Goal: Use online tool/utility

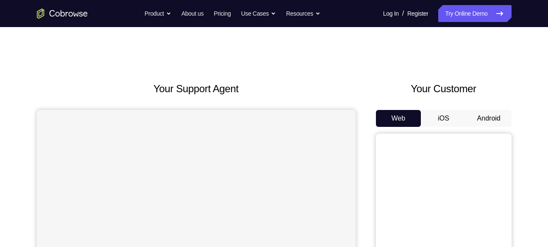
click at [477, 114] on button "Android" at bounding box center [488, 118] width 45 height 17
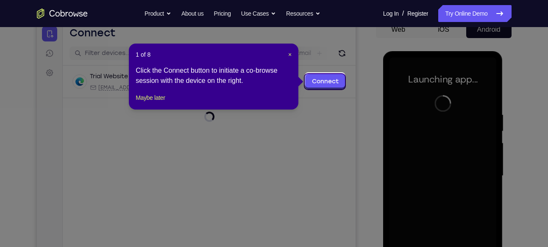
scroll to position [89, 0]
click at [159, 103] on button "Maybe later" at bounding box center [150, 98] width 29 height 10
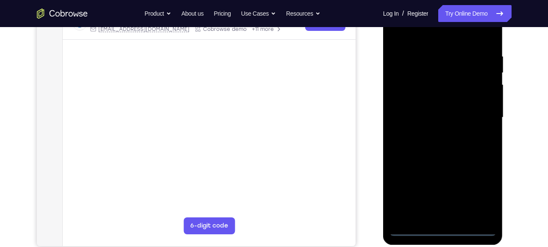
scroll to position [147, 0]
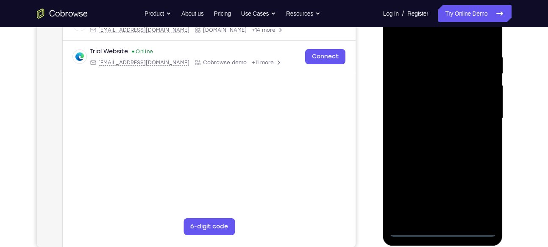
click at [440, 231] on div at bounding box center [442, 118] width 107 height 237
click at [477, 197] on div at bounding box center [442, 118] width 107 height 237
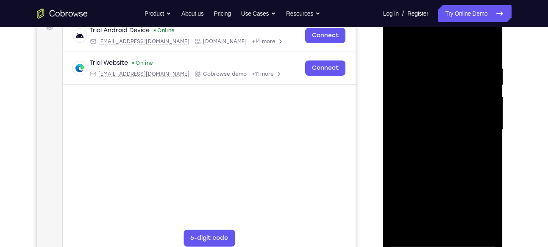
scroll to position [136, 0]
click at [395, 32] on div at bounding box center [442, 129] width 107 height 237
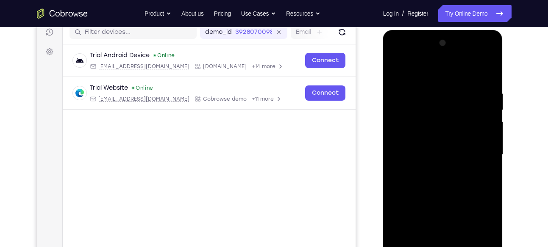
scroll to position [109, 0]
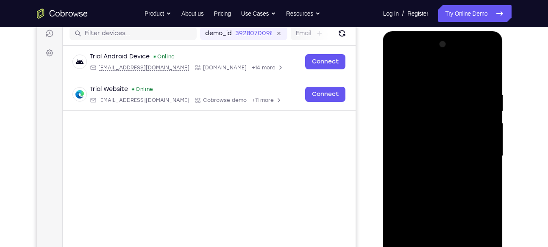
click at [477, 149] on div at bounding box center [442, 156] width 107 height 237
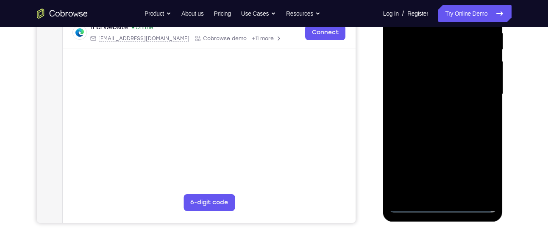
scroll to position [171, 0]
click at [436, 197] on div at bounding box center [442, 93] width 107 height 237
click at [415, 203] on div at bounding box center [442, 93] width 107 height 237
click at [451, 193] on div at bounding box center [442, 93] width 107 height 237
click at [424, 88] on div at bounding box center [442, 93] width 107 height 237
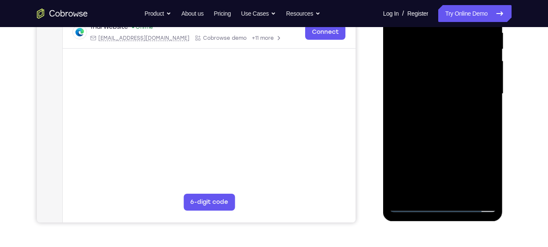
click at [424, 88] on div at bounding box center [442, 93] width 107 height 237
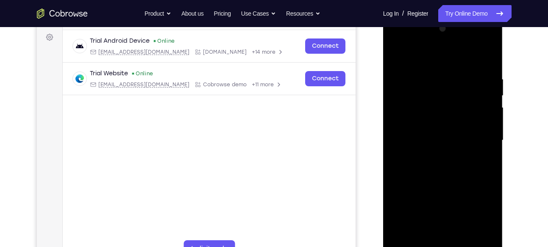
scroll to position [122, 0]
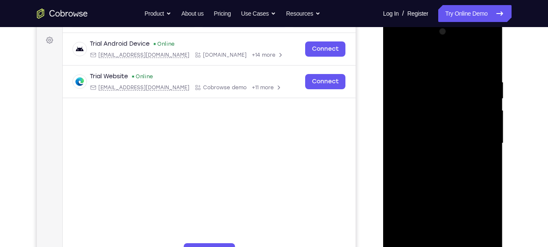
click at [490, 241] on div at bounding box center [442, 143] width 107 height 237
click at [456, 142] on div at bounding box center [442, 143] width 107 height 237
click at [441, 181] on div at bounding box center [442, 144] width 107 height 237
click at [479, 60] on div at bounding box center [442, 144] width 107 height 237
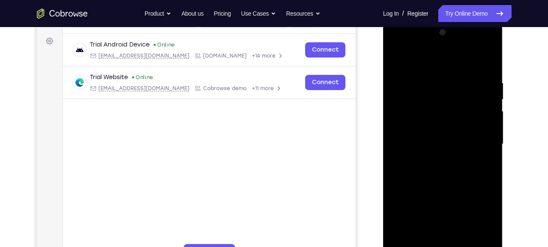
click at [487, 241] on div at bounding box center [442, 144] width 107 height 237
click at [465, 242] on div at bounding box center [442, 144] width 107 height 237
click at [460, 189] on div at bounding box center [442, 144] width 107 height 237
click at [426, 173] on div at bounding box center [442, 144] width 107 height 237
click at [424, 60] on div at bounding box center [442, 144] width 107 height 237
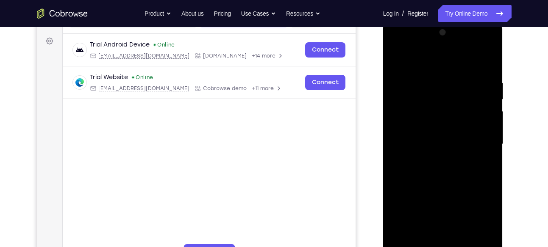
click at [402, 82] on div at bounding box center [442, 144] width 107 height 237
click at [440, 112] on div at bounding box center [442, 144] width 107 height 237
click at [443, 112] on div at bounding box center [442, 144] width 107 height 237
click at [399, 57] on div at bounding box center [442, 144] width 107 height 237
click at [398, 61] on div at bounding box center [442, 144] width 107 height 237
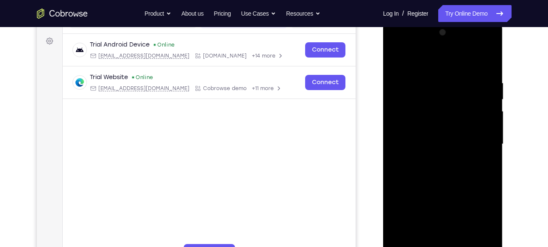
click at [443, 141] on div at bounding box center [442, 144] width 107 height 237
click at [421, 241] on div at bounding box center [442, 144] width 107 height 237
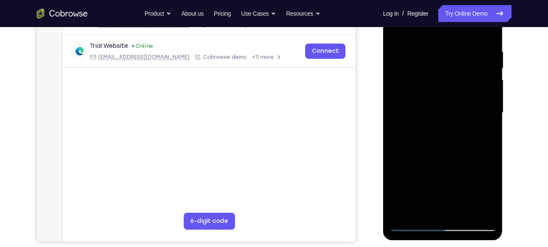
scroll to position [153, 0]
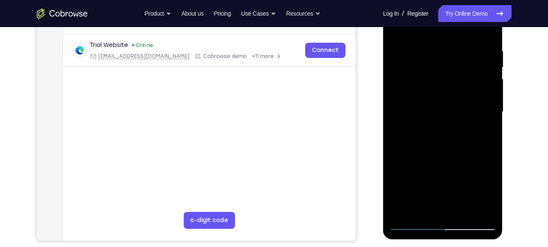
click at [485, 210] on div at bounding box center [442, 112] width 107 height 237
click at [487, 182] on div at bounding box center [442, 112] width 107 height 237
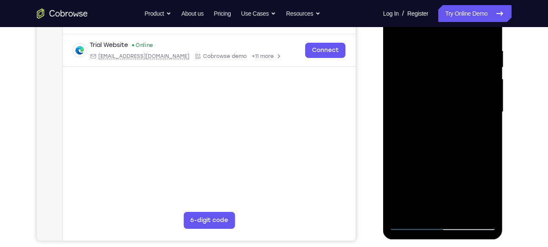
click at [492, 194] on div at bounding box center [442, 112] width 107 height 237
click at [480, 122] on div at bounding box center [442, 112] width 107 height 237
click at [482, 125] on div at bounding box center [442, 112] width 107 height 237
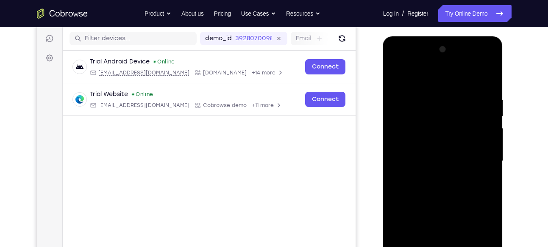
scroll to position [102, 0]
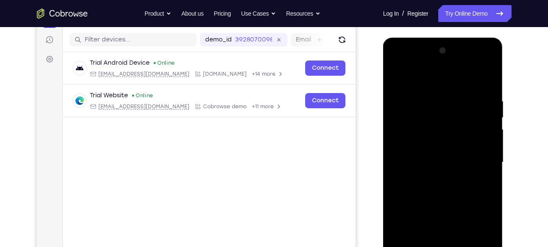
click at [396, 76] on div at bounding box center [442, 162] width 107 height 237
click at [432, 174] on div at bounding box center [442, 162] width 107 height 237
click at [397, 77] on div at bounding box center [442, 162] width 107 height 237
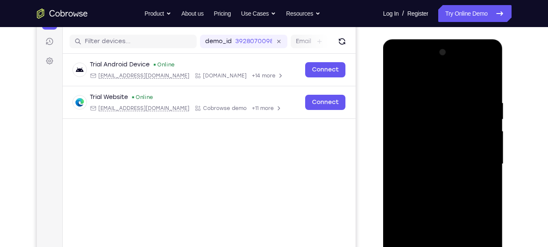
scroll to position [125, 0]
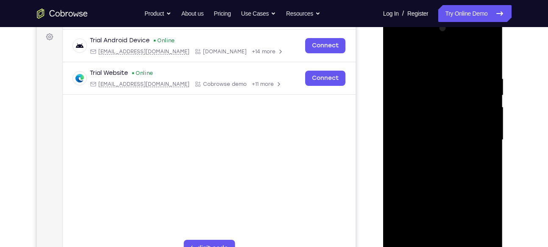
click at [411, 175] on div at bounding box center [442, 140] width 107 height 237
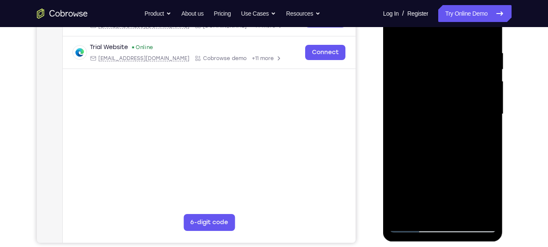
scroll to position [151, 0]
drag, startPoint x: 446, startPoint y: 120, endPoint x: 490, endPoint y: 192, distance: 84.5
click at [490, 192] on div at bounding box center [442, 113] width 107 height 237
drag, startPoint x: 431, startPoint y: 132, endPoint x: 493, endPoint y: 252, distance: 134.9
click at [493, 243] on html "Online web based iOS Simulators and Android Emulators. Run iPhone, iPad, Mobile…" at bounding box center [443, 116] width 121 height 254
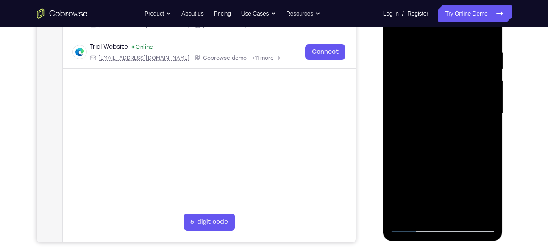
drag, startPoint x: 417, startPoint y: 119, endPoint x: 468, endPoint y: 234, distance: 126.1
click at [468, 234] on div at bounding box center [443, 115] width 120 height 252
drag, startPoint x: 428, startPoint y: 110, endPoint x: 457, endPoint y: 168, distance: 65.0
click at [457, 168] on div at bounding box center [442, 113] width 107 height 237
drag, startPoint x: 406, startPoint y: 98, endPoint x: 432, endPoint y: 160, distance: 67.2
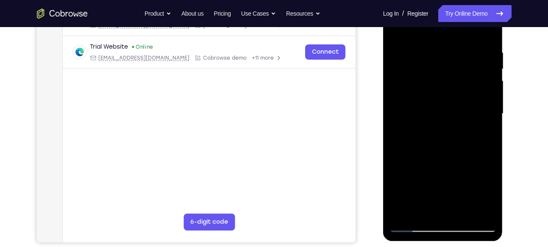
click at [432, 160] on div at bounding box center [442, 113] width 107 height 237
drag, startPoint x: 404, startPoint y: 100, endPoint x: 451, endPoint y: 188, distance: 99.8
click at [451, 188] on div at bounding box center [442, 113] width 107 height 237
drag, startPoint x: 426, startPoint y: 54, endPoint x: 454, endPoint y: 123, distance: 74.6
click at [454, 123] on div at bounding box center [442, 113] width 107 height 237
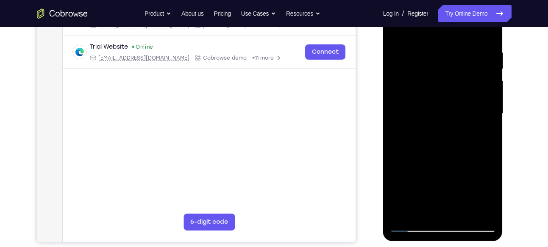
drag, startPoint x: 429, startPoint y: 119, endPoint x: 471, endPoint y: 249, distance: 137.1
click at [471, 243] on html "Online web based iOS Simulators and Android Emulators. Run iPhone, iPad, Mobile…" at bounding box center [443, 116] width 121 height 254
drag, startPoint x: 409, startPoint y: 105, endPoint x: 475, endPoint y: 216, distance: 129.1
click at [475, 216] on div at bounding box center [442, 113] width 107 height 237
drag, startPoint x: 447, startPoint y: 103, endPoint x: 892, endPoint y: 199, distance: 455.3
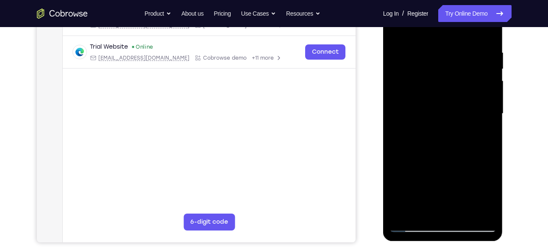
click at [504, 210] on html "Online web based iOS Simulators and Android Emulators. Run iPhone, iPad, Mobile…" at bounding box center [443, 116] width 121 height 254
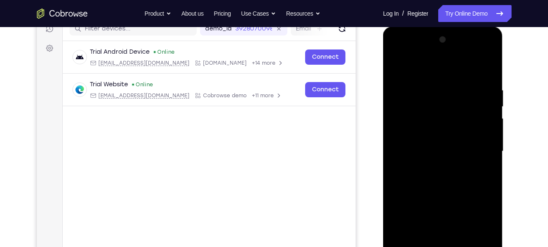
scroll to position [94, 0]
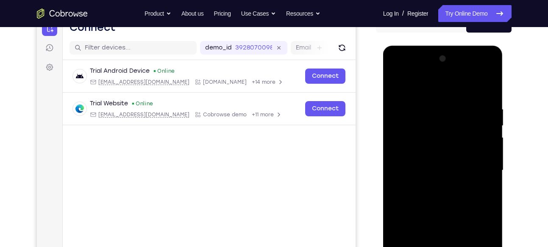
click at [400, 86] on div at bounding box center [442, 170] width 107 height 237
click at [401, 202] on div at bounding box center [442, 170] width 107 height 237
click at [420, 85] on div at bounding box center [442, 170] width 107 height 237
click at [398, 108] on div at bounding box center [442, 170] width 107 height 237
click at [407, 101] on div at bounding box center [442, 170] width 107 height 237
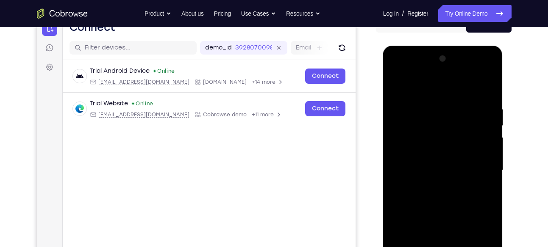
click at [399, 84] on div at bounding box center [442, 170] width 107 height 237
click at [395, 88] on div at bounding box center [442, 170] width 107 height 237
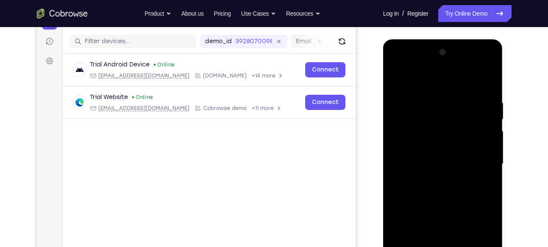
click at [428, 111] on div at bounding box center [442, 164] width 107 height 237
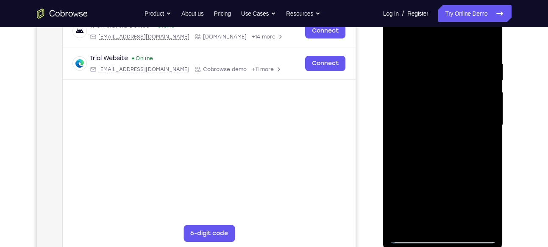
scroll to position [140, 0]
click at [428, 140] on div at bounding box center [442, 124] width 107 height 237
click at [488, 208] on div at bounding box center [442, 124] width 107 height 237
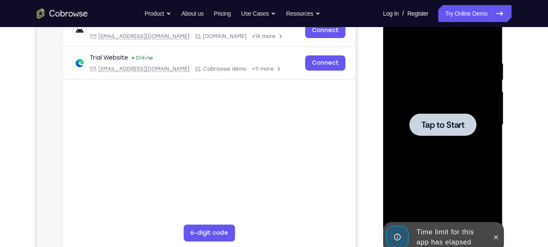
click at [407, 0] on div "Tap to Start" at bounding box center [443, 0] width 120 height 0
click at [494, 236] on icon at bounding box center [496, 237] width 4 height 4
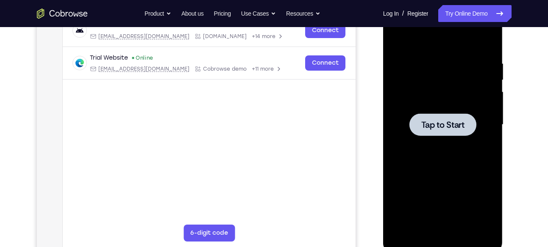
click at [446, 128] on span "Tap to Start" at bounding box center [442, 125] width 43 height 8
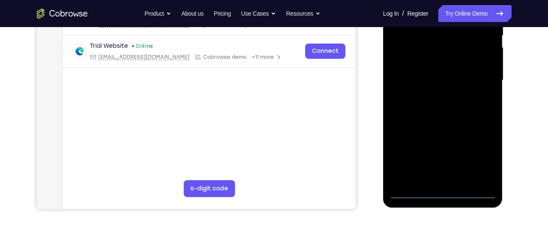
scroll to position [170, 0]
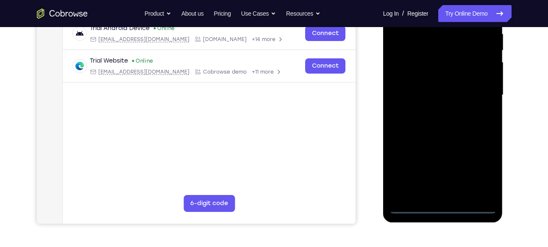
click at [441, 207] on div at bounding box center [442, 95] width 107 height 237
click at [480, 168] on div at bounding box center [442, 95] width 107 height 237
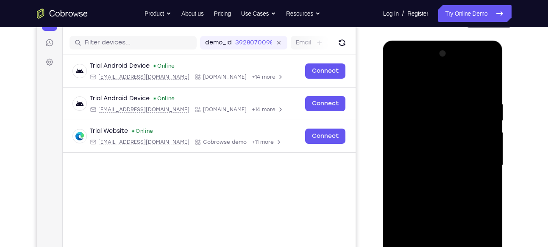
scroll to position [84, 0]
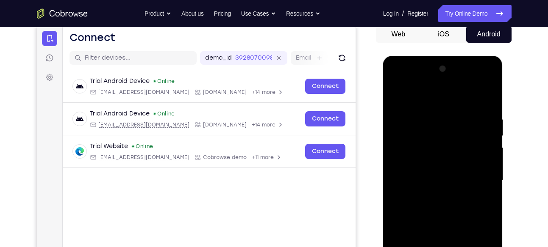
click at [399, 81] on div at bounding box center [442, 180] width 107 height 237
click at [476, 174] on div at bounding box center [442, 180] width 107 height 237
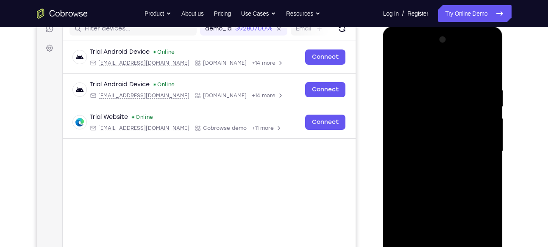
click at [433, 168] on div at bounding box center [442, 151] width 107 height 237
click at [424, 132] on div at bounding box center [442, 151] width 107 height 237
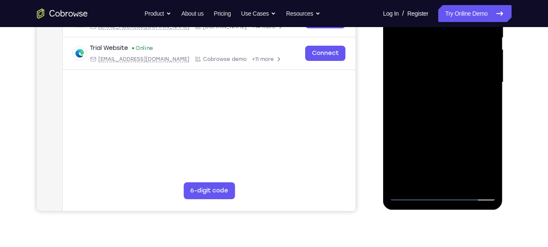
scroll to position [183, 0]
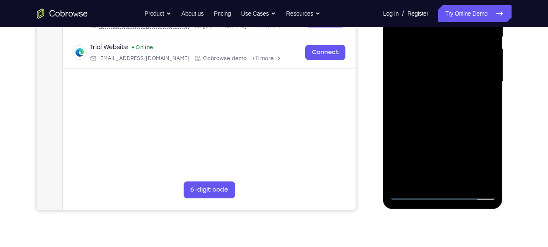
click at [411, 196] on div at bounding box center [442, 81] width 107 height 237
click at [430, 62] on div at bounding box center [442, 81] width 107 height 237
click at [491, 177] on div at bounding box center [442, 81] width 107 height 237
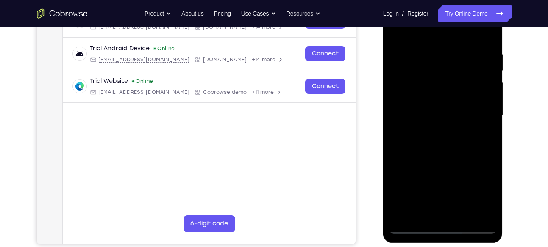
scroll to position [149, 0]
click at [401, 98] on div at bounding box center [442, 115] width 107 height 237
click at [426, 135] on div at bounding box center [442, 115] width 107 height 237
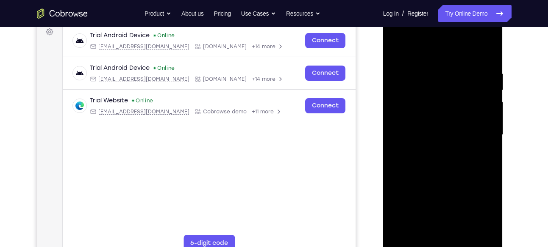
scroll to position [130, 0]
click at [442, 114] on div at bounding box center [442, 134] width 107 height 237
click at [491, 235] on div at bounding box center [442, 134] width 107 height 237
click at [488, 233] on div at bounding box center [442, 134] width 107 height 237
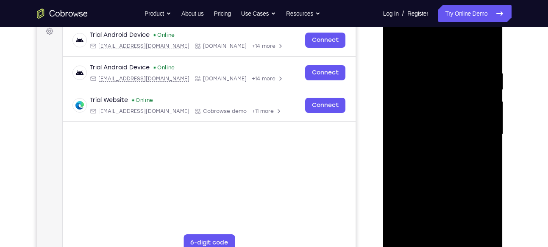
click at [490, 234] on div at bounding box center [442, 134] width 107 height 237
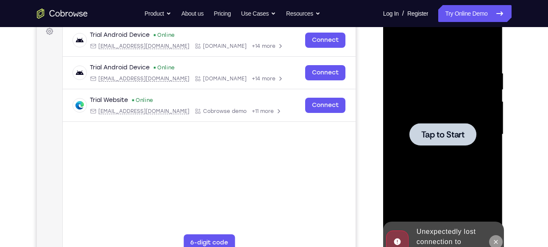
click at [498, 237] on button at bounding box center [496, 242] width 14 height 14
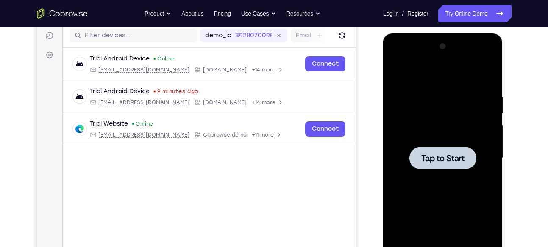
scroll to position [106, 0]
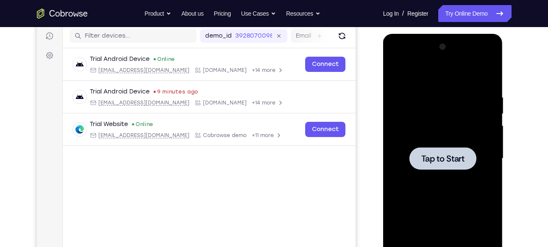
click at [429, 149] on div at bounding box center [442, 158] width 67 height 22
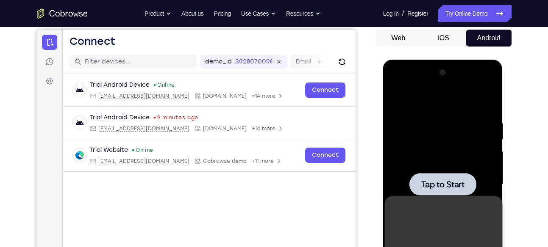
scroll to position [84, 0]
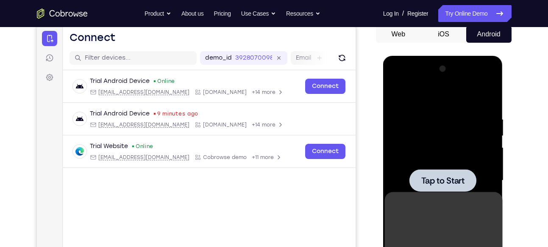
click at [430, 180] on span "Tap to Start" at bounding box center [442, 181] width 43 height 8
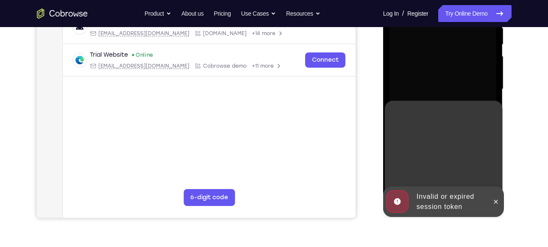
scroll to position [176, 0]
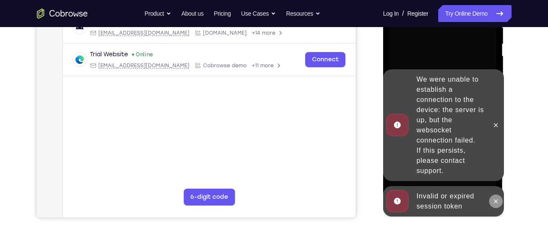
click at [494, 200] on icon at bounding box center [495, 201] width 7 height 7
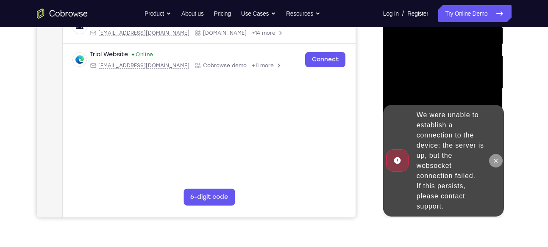
click at [496, 160] on icon at bounding box center [495, 161] width 7 height 7
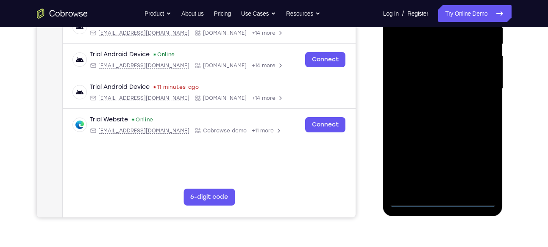
click at [446, 200] on div at bounding box center [442, 88] width 107 height 237
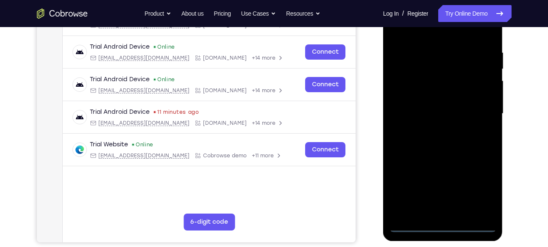
scroll to position [152, 0]
click at [479, 188] on div at bounding box center [442, 113] width 107 height 237
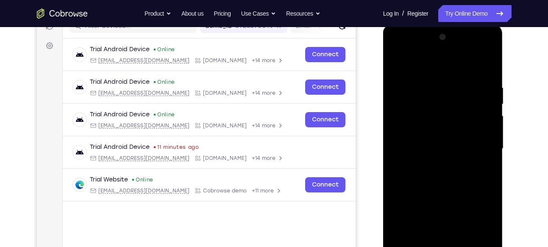
scroll to position [116, 0]
click at [399, 51] on div at bounding box center [442, 149] width 107 height 237
click at [479, 147] on div at bounding box center [442, 149] width 107 height 237
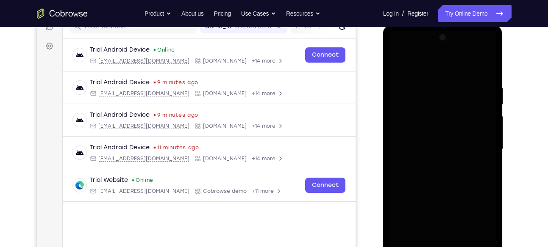
click at [448, 183] on div at bounding box center [442, 149] width 107 height 237
click at [434, 166] on div at bounding box center [442, 149] width 107 height 237
click at [429, 143] on div at bounding box center [442, 149] width 107 height 237
click at [427, 109] on div at bounding box center [442, 149] width 107 height 237
click at [440, 148] on div at bounding box center [442, 149] width 107 height 237
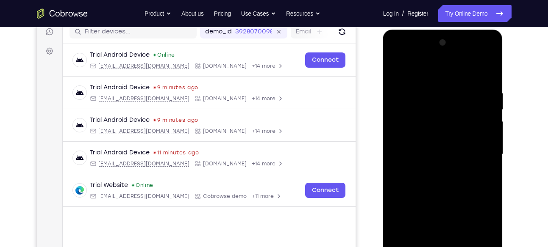
scroll to position [110, 0]
click at [458, 192] on div at bounding box center [442, 154] width 107 height 237
click at [479, 72] on div at bounding box center [442, 154] width 107 height 237
click at [482, 71] on div at bounding box center [442, 154] width 107 height 237
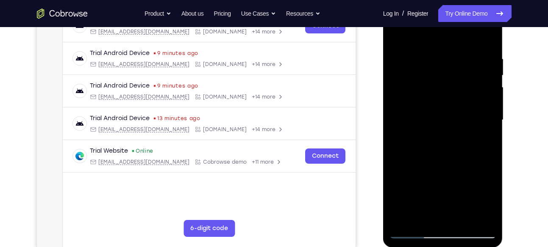
scroll to position [147, 0]
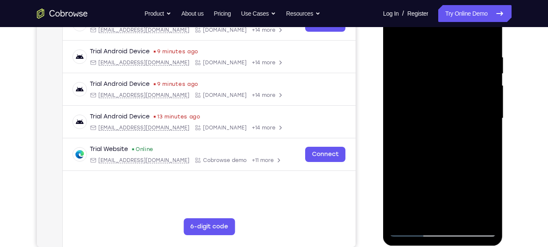
click at [488, 213] on div at bounding box center [442, 118] width 107 height 237
click at [460, 215] on div at bounding box center [442, 118] width 107 height 237
click at [462, 214] on div at bounding box center [442, 118] width 107 height 237
click at [443, 164] on div at bounding box center [442, 118] width 107 height 237
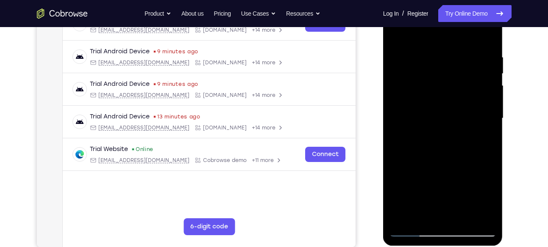
click at [393, 31] on div at bounding box center [442, 118] width 107 height 237
click at [427, 112] on div at bounding box center [442, 118] width 107 height 237
click at [392, 32] on div at bounding box center [442, 118] width 107 height 237
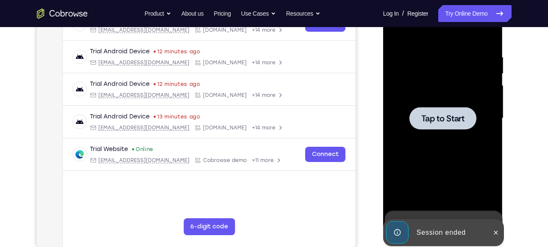
click at [451, 115] on span "Tap to Start" at bounding box center [442, 118] width 43 height 8
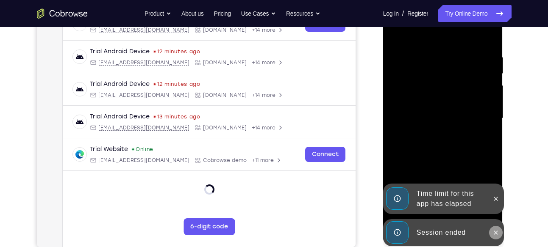
click at [495, 233] on icon at bounding box center [495, 233] width 7 height 7
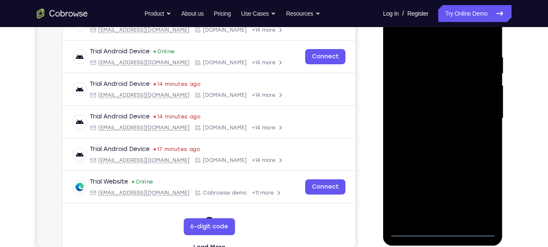
click at [448, 230] on div at bounding box center [442, 118] width 107 height 237
click at [479, 194] on div at bounding box center [442, 118] width 107 height 237
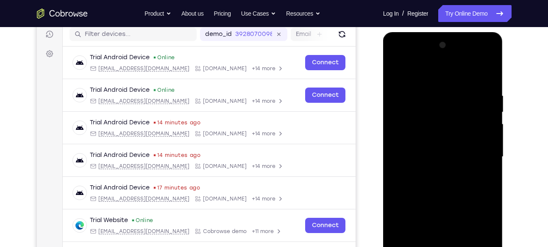
scroll to position [108, 0]
click at [396, 58] on div at bounding box center [442, 157] width 107 height 237
click at [476, 152] on div at bounding box center [442, 157] width 107 height 237
click at [436, 172] on div at bounding box center [442, 157] width 107 height 237
click at [448, 152] on div at bounding box center [442, 157] width 107 height 237
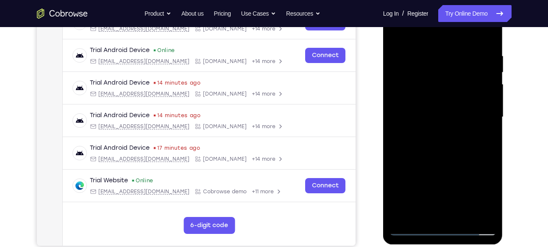
scroll to position [148, 0]
click at [490, 214] on div at bounding box center [442, 116] width 107 height 237
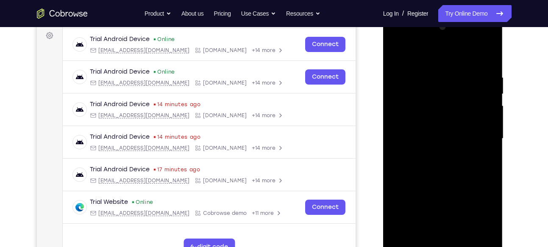
scroll to position [126, 0]
click at [482, 139] on div at bounding box center [442, 139] width 107 height 237
click at [490, 236] on div at bounding box center [442, 139] width 107 height 237
click at [457, 180] on div at bounding box center [442, 139] width 107 height 237
click at [445, 177] on div at bounding box center [442, 139] width 107 height 237
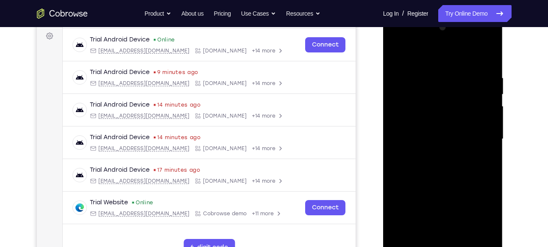
click at [482, 235] on div at bounding box center [442, 139] width 107 height 237
click at [476, 55] on div at bounding box center [442, 139] width 107 height 237
click at [400, 51] on div at bounding box center [442, 139] width 107 height 237
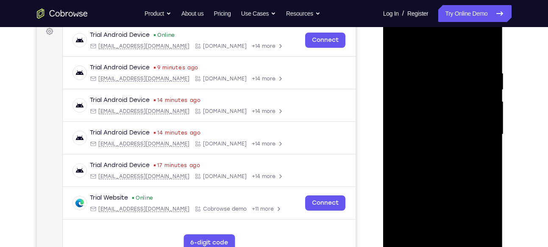
scroll to position [123, 0]
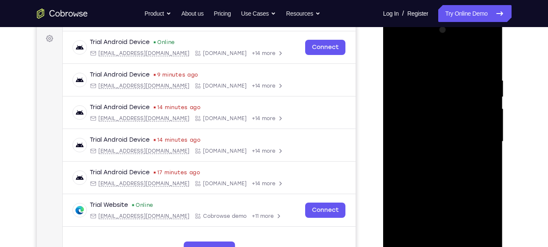
drag, startPoint x: 429, startPoint y: 146, endPoint x: 406, endPoint y: 82, distance: 68.3
click at [406, 82] on div at bounding box center [442, 141] width 107 height 237
drag, startPoint x: 429, startPoint y: 103, endPoint x: 478, endPoint y: 229, distance: 134.3
click at [478, 229] on div at bounding box center [442, 141] width 107 height 237
click at [399, 55] on div at bounding box center [442, 141] width 107 height 237
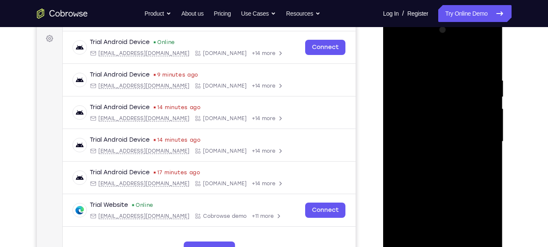
click at [404, 243] on div at bounding box center [442, 141] width 107 height 237
click at [463, 238] on div at bounding box center [442, 141] width 107 height 237
click at [455, 188] on div at bounding box center [442, 141] width 107 height 237
click at [455, 136] on div at bounding box center [442, 141] width 107 height 237
click at [420, 237] on div at bounding box center [442, 141] width 107 height 237
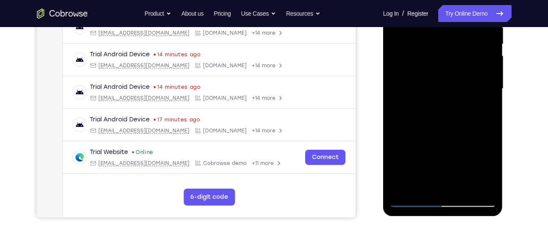
scroll to position [177, 0]
click at [456, 125] on div at bounding box center [442, 88] width 107 height 237
click at [422, 37] on div at bounding box center [442, 88] width 107 height 237
click at [434, 183] on div at bounding box center [442, 88] width 107 height 237
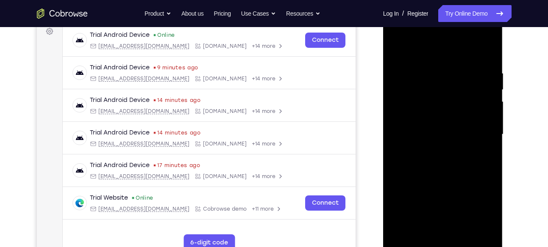
scroll to position [129, 0]
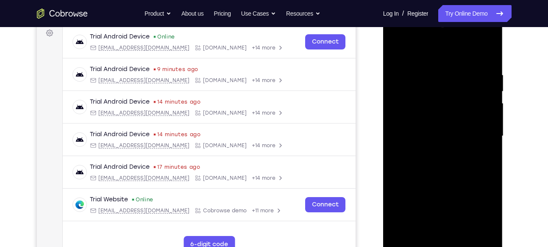
click at [487, 35] on div at bounding box center [442, 136] width 107 height 237
click at [405, 52] on div at bounding box center [442, 136] width 107 height 237
click at [486, 233] on div at bounding box center [442, 136] width 107 height 237
click at [430, 121] on div at bounding box center [442, 136] width 107 height 237
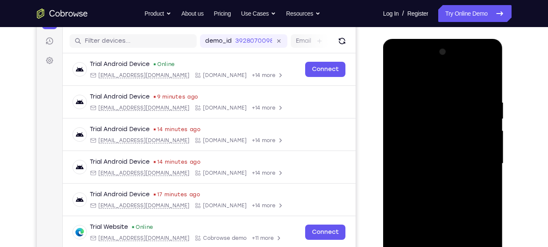
scroll to position [99, 0]
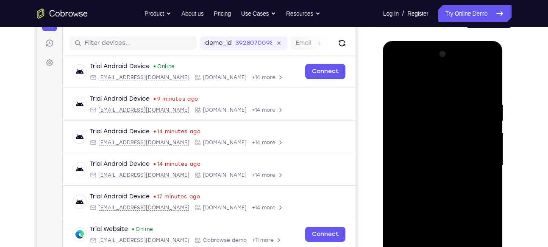
click at [398, 68] on div at bounding box center [442, 165] width 107 height 237
click at [449, 123] on div at bounding box center [442, 165] width 107 height 237
click at [396, 69] on div at bounding box center [442, 165] width 107 height 237
drag, startPoint x: 417, startPoint y: 125, endPoint x: 463, endPoint y: 195, distance: 84.3
click at [463, 195] on div at bounding box center [442, 165] width 107 height 237
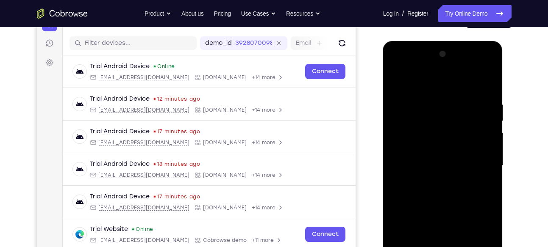
click at [398, 66] on div at bounding box center [442, 165] width 107 height 237
click at [441, 150] on div at bounding box center [442, 165] width 107 height 237
click at [398, 65] on div at bounding box center [442, 165] width 107 height 237
click at [490, 69] on div at bounding box center [442, 165] width 107 height 237
click at [401, 118] on div at bounding box center [442, 165] width 107 height 237
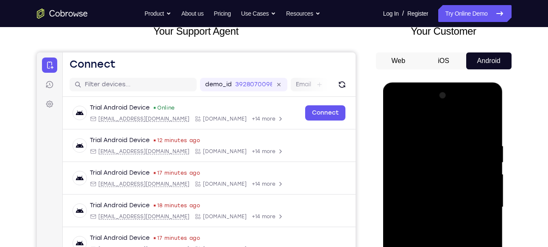
scroll to position [39, 0]
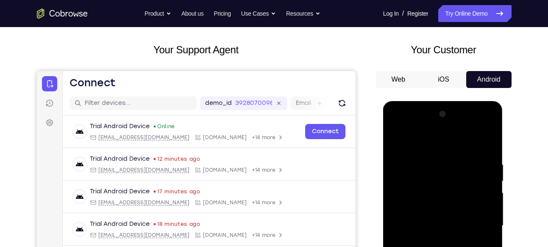
click at [489, 132] on div at bounding box center [442, 226] width 107 height 237
click at [400, 125] on div at bounding box center [442, 226] width 107 height 237
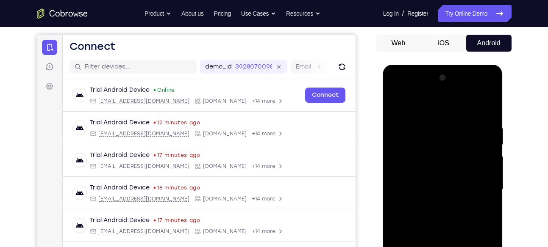
scroll to position [76, 0]
click at [396, 88] on div at bounding box center [442, 189] width 107 height 237
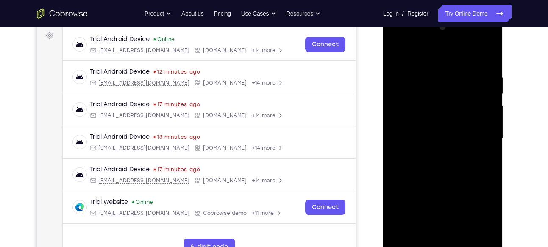
scroll to position [127, 0]
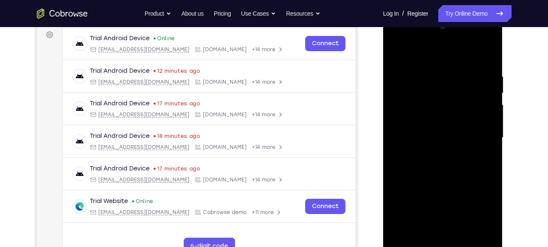
click at [450, 218] on div at bounding box center [442, 137] width 107 height 237
click at [433, 205] on div at bounding box center [442, 137] width 107 height 237
click at [442, 205] on div at bounding box center [442, 137] width 107 height 237
click at [443, 234] on div at bounding box center [442, 137] width 107 height 237
click at [410, 208] on div at bounding box center [442, 137] width 107 height 237
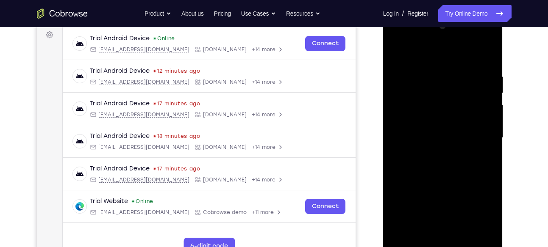
click at [460, 192] on div at bounding box center [442, 137] width 107 height 237
click at [471, 205] on div at bounding box center [442, 137] width 107 height 237
click at [444, 176] on div at bounding box center [442, 137] width 107 height 237
click at [413, 205] on div at bounding box center [442, 137] width 107 height 237
click at [425, 188] on div at bounding box center [442, 137] width 107 height 237
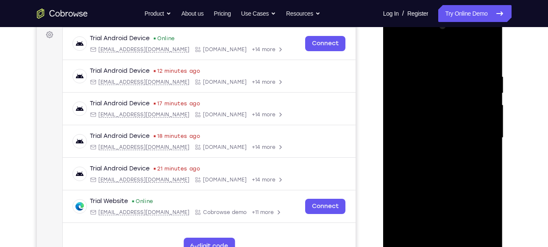
click at [435, 202] on div at bounding box center [442, 137] width 107 height 237
click at [424, 203] on div at bounding box center [442, 137] width 107 height 237
click at [414, 207] on div at bounding box center [442, 137] width 107 height 237
click at [484, 158] on div at bounding box center [442, 137] width 107 height 237
click at [480, 160] on div at bounding box center [442, 137] width 107 height 237
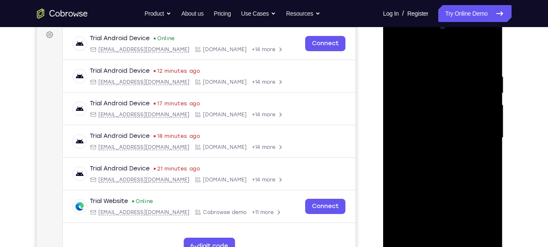
click at [484, 158] on div at bounding box center [442, 137] width 107 height 237
click at [399, 53] on div at bounding box center [442, 137] width 107 height 237
click at [441, 132] on div at bounding box center [442, 137] width 107 height 237
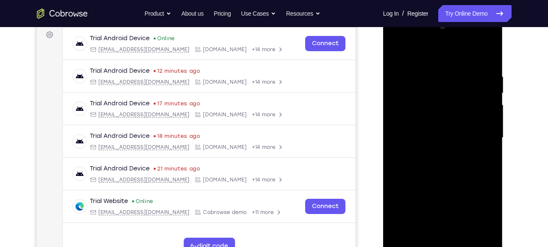
click at [441, 132] on div at bounding box center [442, 137] width 107 height 237
click at [433, 132] on div at bounding box center [442, 137] width 107 height 237
click at [435, 231] on div at bounding box center [442, 137] width 107 height 237
click at [429, 234] on div at bounding box center [442, 137] width 107 height 237
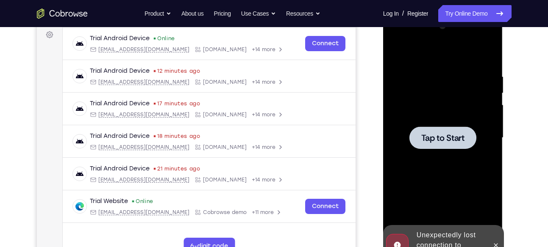
click at [462, 127] on div at bounding box center [442, 138] width 67 height 22
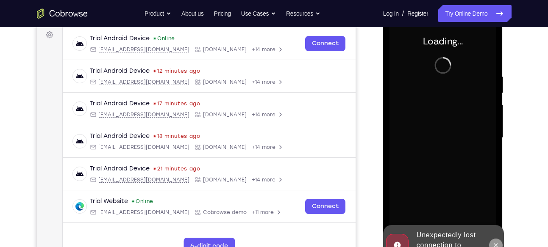
click at [494, 242] on icon at bounding box center [495, 245] width 7 height 7
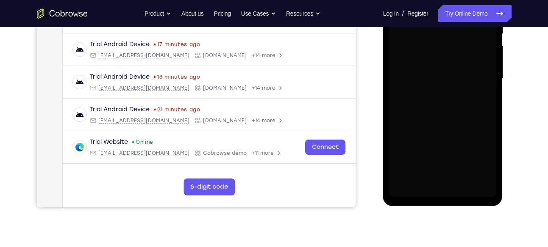
scroll to position [187, 0]
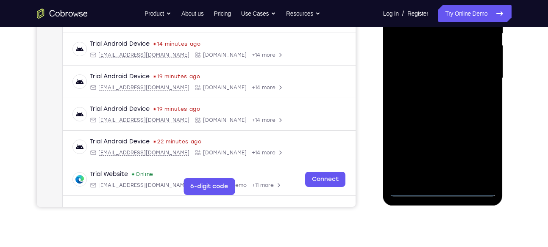
click at [443, 188] on div at bounding box center [442, 78] width 107 height 237
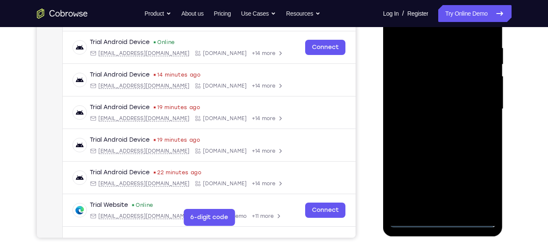
scroll to position [155, 0]
click at [442, 224] on div at bounding box center [442, 109] width 107 height 237
click at [484, 179] on div at bounding box center [442, 109] width 107 height 237
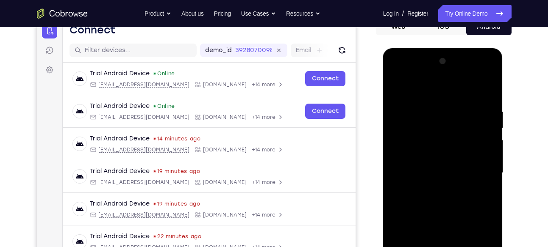
scroll to position [91, 0]
click at [399, 74] on div at bounding box center [442, 173] width 107 height 237
click at [475, 167] on div at bounding box center [442, 173] width 107 height 237
click at [486, 212] on div at bounding box center [442, 173] width 107 height 237
click at [434, 188] on div at bounding box center [442, 173] width 107 height 237
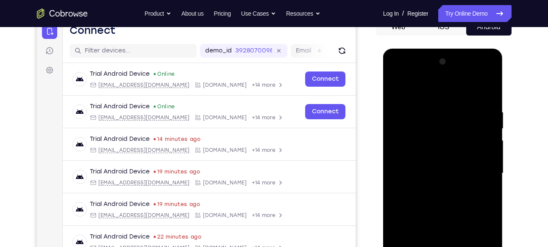
click at [443, 155] on div at bounding box center [442, 173] width 107 height 237
click at [459, 167] on div at bounding box center [442, 173] width 107 height 237
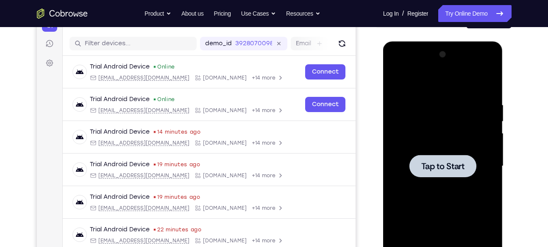
scroll to position [99, 0]
click at [454, 159] on div at bounding box center [442, 166] width 67 height 22
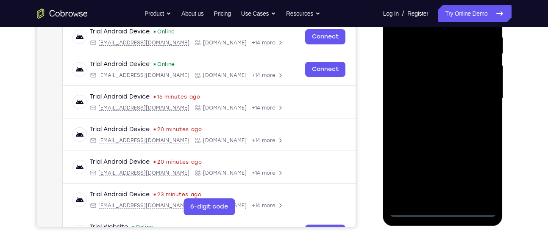
scroll to position [167, 0]
click at [444, 208] on div at bounding box center [442, 98] width 107 height 237
click at [477, 174] on div at bounding box center [442, 98] width 107 height 237
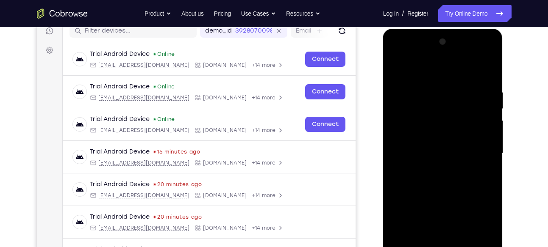
scroll to position [109, 0]
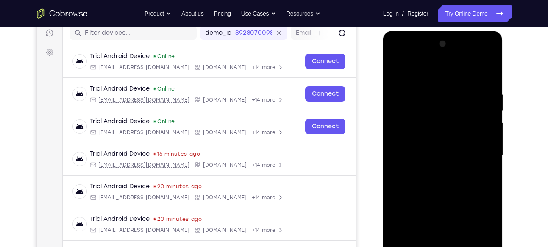
click at [395, 53] on div at bounding box center [442, 155] width 107 height 237
click at [482, 152] on div at bounding box center [442, 155] width 107 height 237
click at [433, 170] on div at bounding box center [442, 155] width 107 height 237
click at [427, 149] on div at bounding box center [442, 155] width 107 height 237
click at [428, 137] on div at bounding box center [442, 155] width 107 height 237
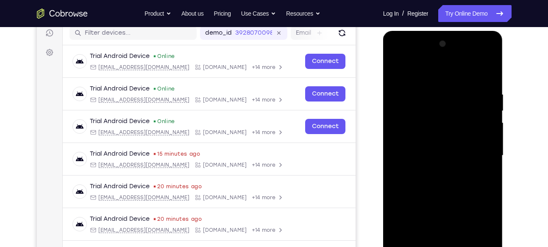
click at [413, 139] on div at bounding box center [442, 155] width 107 height 237
click at [415, 154] on div at bounding box center [442, 155] width 107 height 237
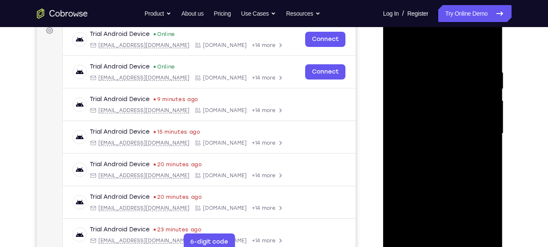
scroll to position [130, 0]
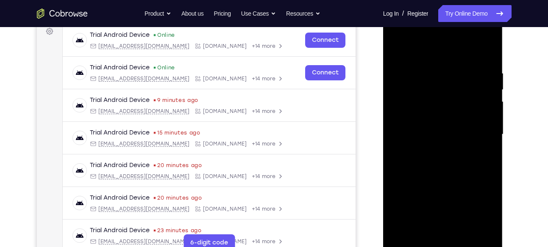
click at [490, 233] on div at bounding box center [442, 134] width 107 height 237
click at [453, 173] on div at bounding box center [442, 134] width 107 height 237
click at [461, 234] on div at bounding box center [442, 134] width 107 height 237
click at [454, 178] on div at bounding box center [442, 134] width 107 height 237
click at [432, 130] on div at bounding box center [442, 134] width 107 height 237
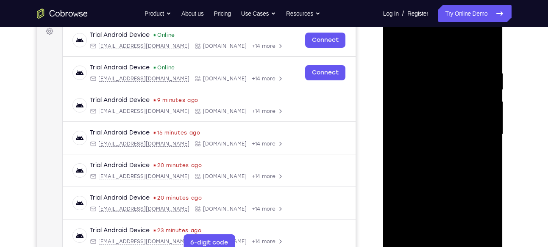
click at [430, 225] on div at bounding box center [442, 134] width 107 height 237
click at [457, 171] on div at bounding box center [442, 134] width 107 height 237
click at [417, 81] on div at bounding box center [442, 134] width 107 height 237
click at [429, 230] on div at bounding box center [442, 134] width 107 height 237
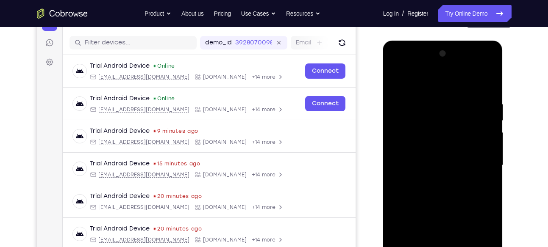
scroll to position [99, 0]
click at [485, 66] on div at bounding box center [442, 165] width 107 height 237
click at [436, 85] on div at bounding box center [442, 165] width 107 height 237
click at [421, 179] on div at bounding box center [442, 165] width 107 height 237
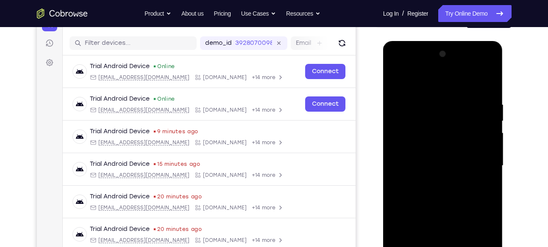
scroll to position [157, 0]
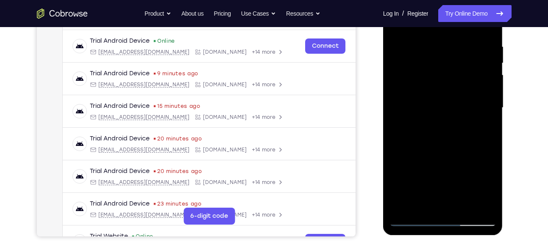
click at [478, 205] on div at bounding box center [442, 107] width 107 height 237
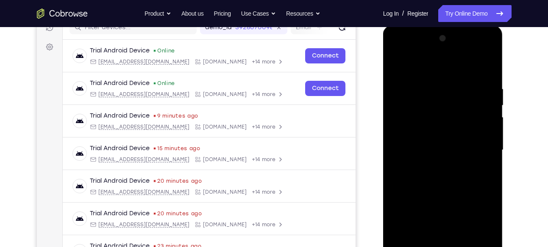
scroll to position [119, 0]
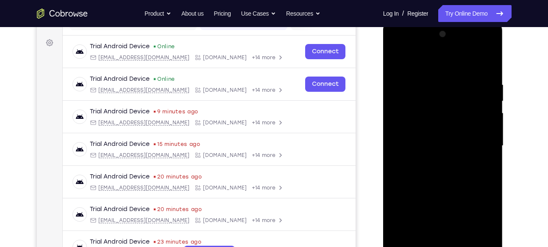
click at [490, 46] on div at bounding box center [442, 146] width 107 height 237
click at [401, 100] on div at bounding box center [442, 146] width 107 height 237
click at [490, 46] on div at bounding box center [442, 146] width 107 height 237
click at [396, 47] on div at bounding box center [442, 146] width 107 height 237
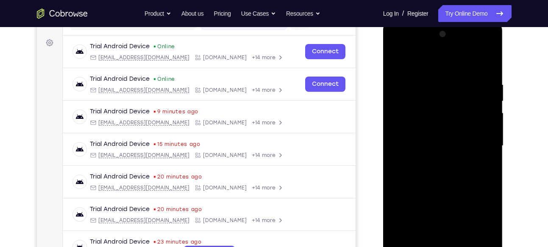
click at [431, 210] on div at bounding box center [442, 146] width 107 height 237
click at [444, 212] on div at bounding box center [442, 146] width 107 height 237
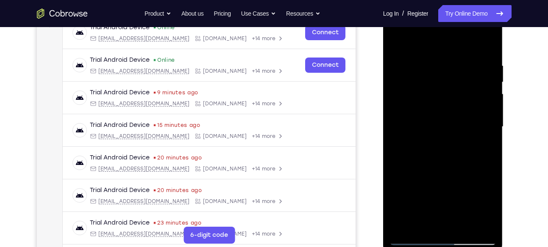
scroll to position [138, 0]
click at [434, 218] on div at bounding box center [442, 126] width 107 height 237
click at [440, 193] on div at bounding box center [442, 126] width 107 height 237
click at [433, 190] on div at bounding box center [442, 126] width 107 height 237
click at [425, 191] on div at bounding box center [442, 126] width 107 height 237
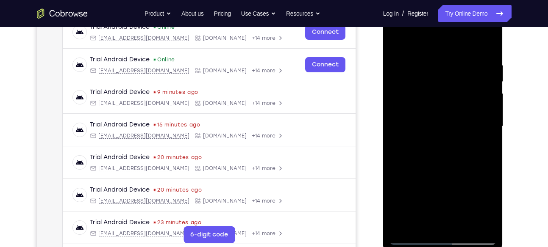
click at [454, 192] on div at bounding box center [442, 126] width 107 height 237
click at [443, 190] on div at bounding box center [442, 126] width 107 height 237
click at [451, 178] on div at bounding box center [442, 126] width 107 height 237
click at [449, 225] on div at bounding box center [442, 126] width 107 height 237
click at [479, 209] on div at bounding box center [442, 126] width 107 height 237
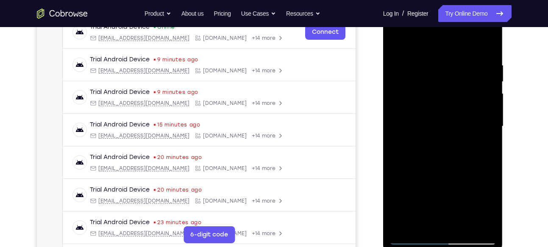
click at [490, 204] on div at bounding box center [442, 126] width 107 height 237
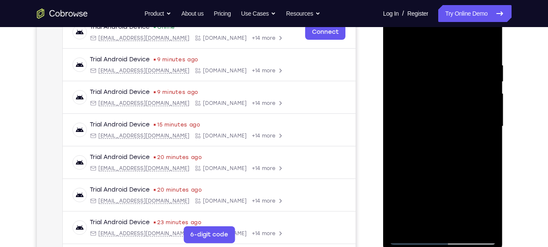
click at [490, 204] on div at bounding box center [442, 126] width 107 height 237
click at [423, 191] on div at bounding box center [442, 126] width 107 height 237
click at [454, 194] on div at bounding box center [442, 126] width 107 height 237
click at [442, 189] on div at bounding box center [442, 126] width 107 height 237
click at [450, 177] on div at bounding box center [442, 126] width 107 height 237
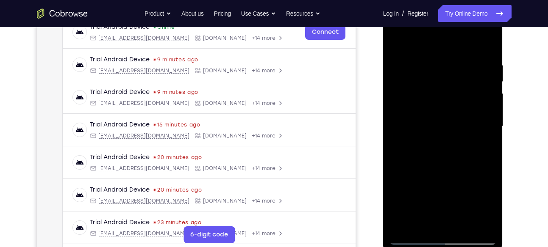
click at [445, 223] on div at bounding box center [442, 126] width 107 height 237
click at [482, 210] on div at bounding box center [442, 126] width 107 height 237
click at [440, 192] on div at bounding box center [442, 126] width 107 height 237
click at [454, 223] on div at bounding box center [442, 126] width 107 height 237
click at [469, 178] on div at bounding box center [442, 126] width 107 height 237
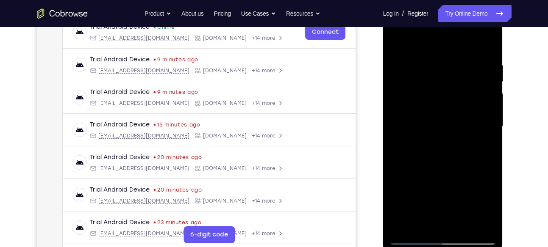
click at [422, 208] on div at bounding box center [442, 126] width 107 height 237
click at [443, 192] on div at bounding box center [442, 126] width 107 height 237
click at [482, 145] on div at bounding box center [442, 126] width 107 height 237
click at [470, 190] on div at bounding box center [442, 126] width 107 height 237
click at [454, 179] on div at bounding box center [442, 126] width 107 height 237
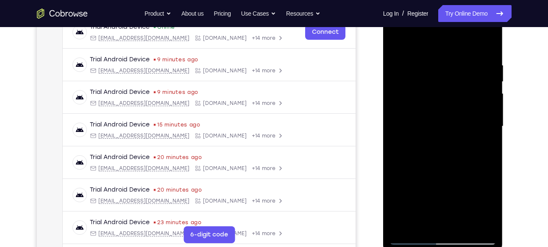
click at [479, 205] on div at bounding box center [442, 126] width 107 height 237
click at [451, 191] on div at bounding box center [442, 126] width 107 height 237
click at [393, 191] on div at bounding box center [442, 126] width 107 height 237
click at [490, 200] on div at bounding box center [442, 126] width 107 height 237
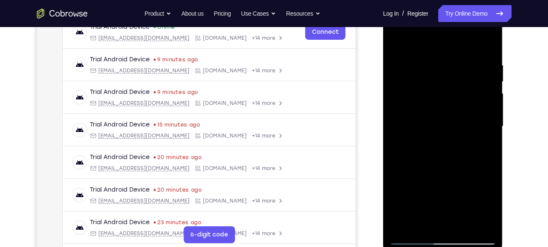
click at [490, 200] on div at bounding box center [442, 126] width 107 height 237
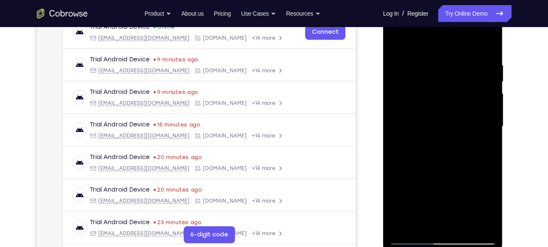
click at [490, 200] on div at bounding box center [442, 126] width 107 height 237
click at [490, 206] on div at bounding box center [442, 126] width 107 height 237
click at [448, 192] on div at bounding box center [442, 126] width 107 height 237
click at [450, 174] on div at bounding box center [442, 126] width 107 height 237
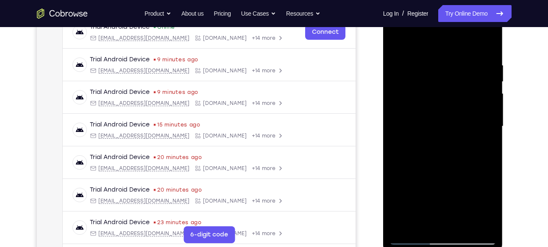
click at [443, 194] on div at bounding box center [442, 126] width 107 height 237
click at [435, 191] on div at bounding box center [442, 126] width 107 height 237
click at [412, 191] on div at bounding box center [442, 126] width 107 height 237
click at [449, 223] on div at bounding box center [442, 126] width 107 height 237
click at [493, 180] on div at bounding box center [442, 126] width 107 height 237
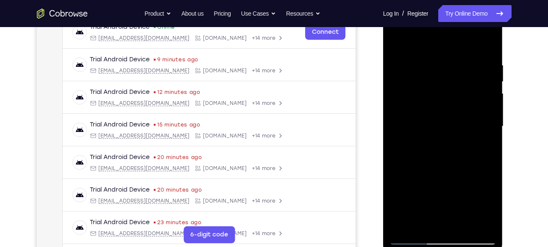
click at [413, 192] on div at bounding box center [442, 126] width 107 height 237
click at [470, 192] on div at bounding box center [442, 126] width 107 height 237
click at [415, 192] on div at bounding box center [442, 126] width 107 height 237
click at [434, 193] on div at bounding box center [442, 126] width 107 height 237
click at [483, 147] on div at bounding box center [442, 126] width 107 height 237
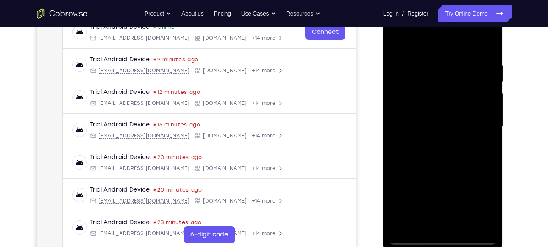
click at [470, 193] on div at bounding box center [442, 126] width 107 height 237
click at [441, 192] on div at bounding box center [442, 126] width 107 height 237
click at [396, 191] on div at bounding box center [442, 126] width 107 height 237
click at [413, 191] on div at bounding box center [442, 126] width 107 height 237
click at [434, 225] on div at bounding box center [442, 126] width 107 height 237
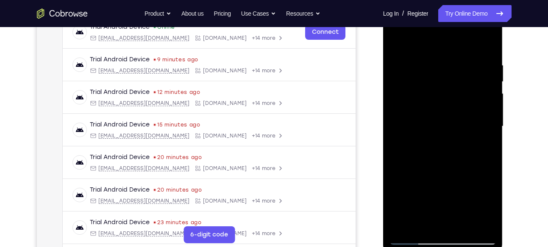
click at [412, 194] on div at bounding box center [442, 126] width 107 height 237
click at [479, 178] on div at bounding box center [442, 126] width 107 height 237
click at [424, 197] on div at bounding box center [442, 126] width 107 height 237
click at [415, 194] on div at bounding box center [442, 126] width 107 height 237
click at [483, 149] on div at bounding box center [442, 126] width 107 height 237
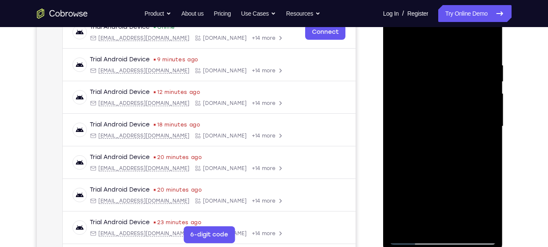
click at [398, 42] on div at bounding box center [442, 126] width 107 height 237
click at [401, 40] on div at bounding box center [442, 126] width 107 height 237
click at [455, 55] on div at bounding box center [442, 126] width 107 height 237
click at [435, 219] on div at bounding box center [442, 126] width 107 height 237
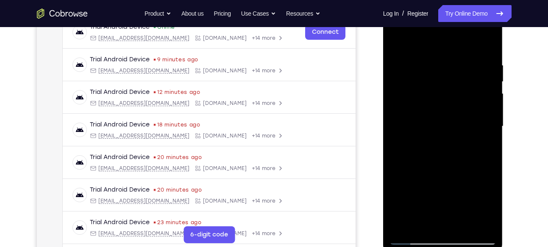
click at [430, 225] on div at bounding box center [442, 126] width 107 height 237
click at [424, 194] on div at bounding box center [442, 126] width 107 height 237
click at [493, 205] on div at bounding box center [442, 126] width 107 height 237
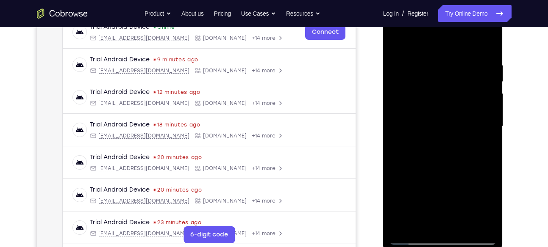
click at [493, 205] on div at bounding box center [442, 126] width 107 height 237
click at [442, 190] on div at bounding box center [442, 126] width 107 height 237
click at [454, 213] on div at bounding box center [442, 126] width 107 height 237
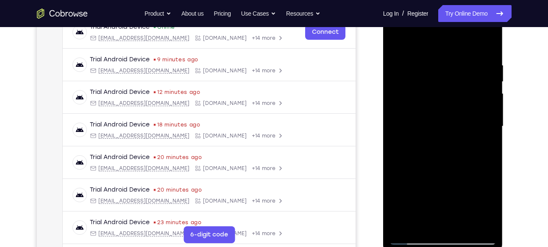
click at [454, 213] on div at bounding box center [442, 126] width 107 height 237
click at [432, 177] on div at bounding box center [442, 126] width 107 height 237
click at [423, 222] on div at bounding box center [442, 126] width 107 height 237
click at [420, 186] on div at bounding box center [442, 126] width 107 height 237
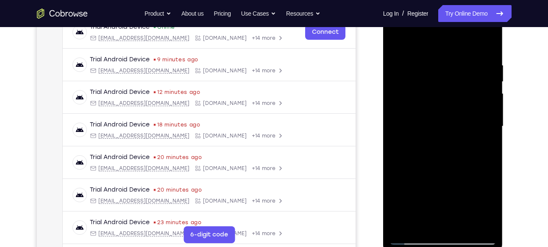
click at [420, 186] on div at bounding box center [442, 126] width 107 height 237
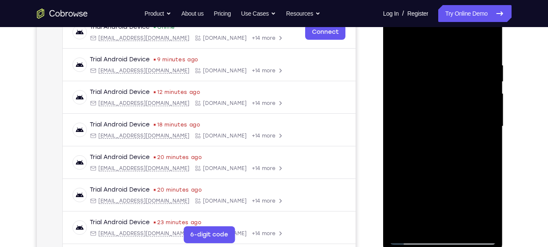
click at [397, 227] on div at bounding box center [442, 126] width 107 height 237
click at [489, 222] on div at bounding box center [442, 126] width 107 height 237
click at [420, 122] on div at bounding box center [442, 126] width 107 height 237
click at [457, 221] on div at bounding box center [442, 126] width 107 height 237
click at [484, 221] on div at bounding box center [442, 126] width 107 height 237
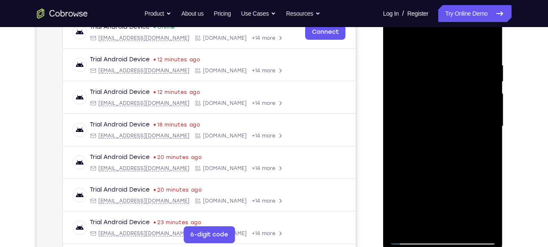
click at [484, 221] on div at bounding box center [442, 126] width 107 height 237
click at [417, 237] on div at bounding box center [442, 126] width 107 height 237
click at [491, 39] on div at bounding box center [442, 126] width 107 height 237
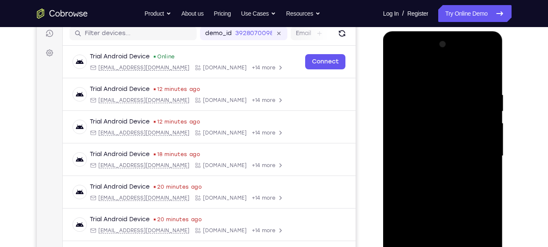
scroll to position [108, 0]
click at [395, 69] on div at bounding box center [442, 156] width 107 height 237
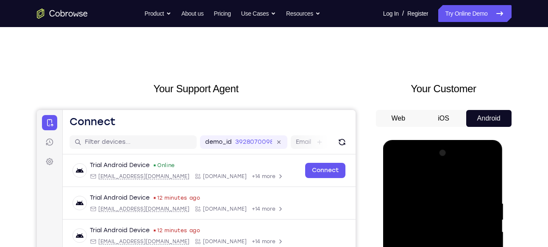
scroll to position [75, 0]
